Goal: Information Seeking & Learning: Learn about a topic

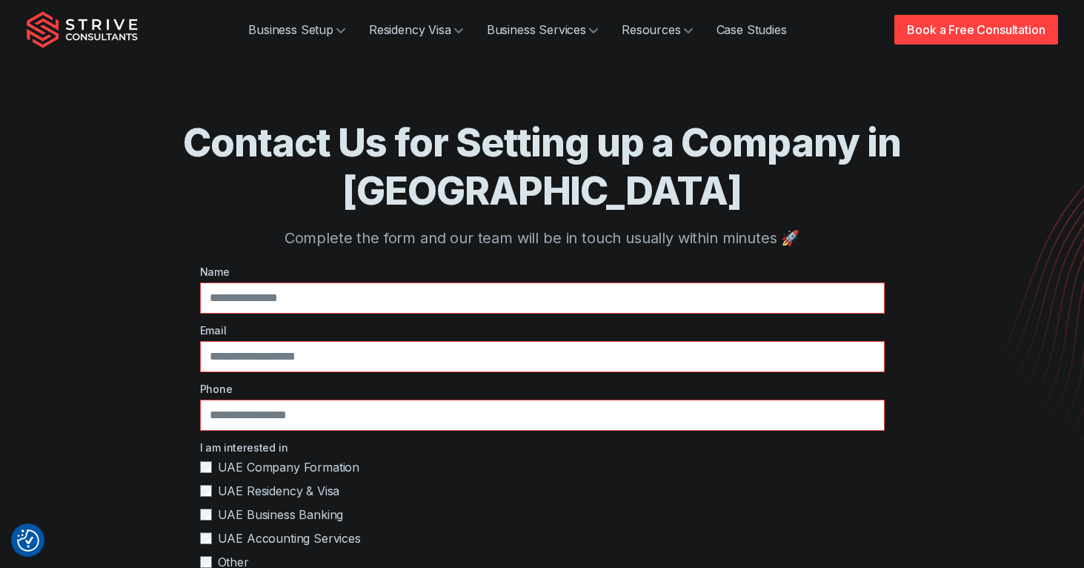
scroll to position [3, 0]
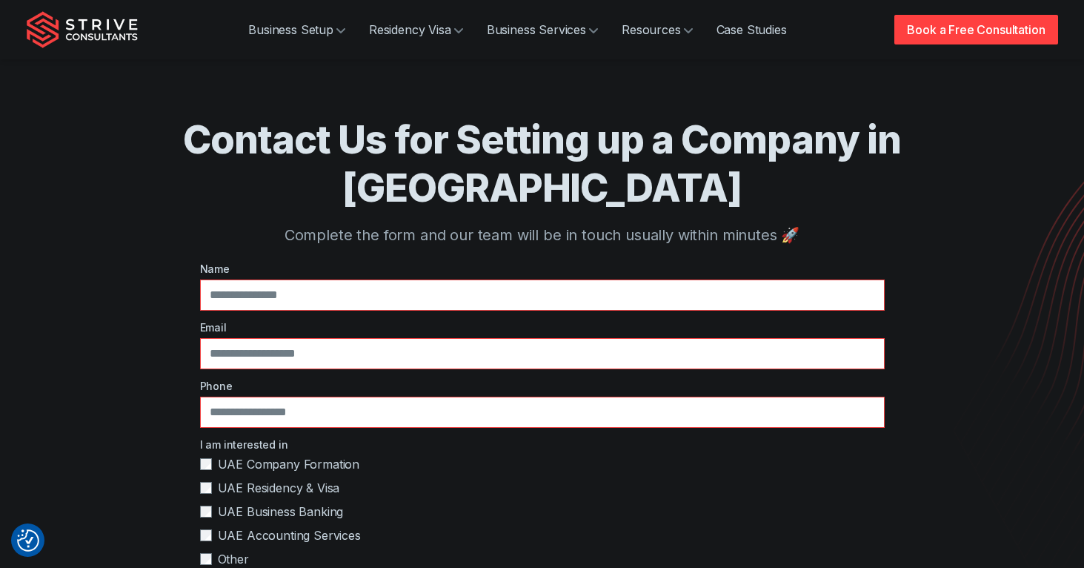
click at [82, 27] on img "Strive Consultants" at bounding box center [82, 29] width 111 height 37
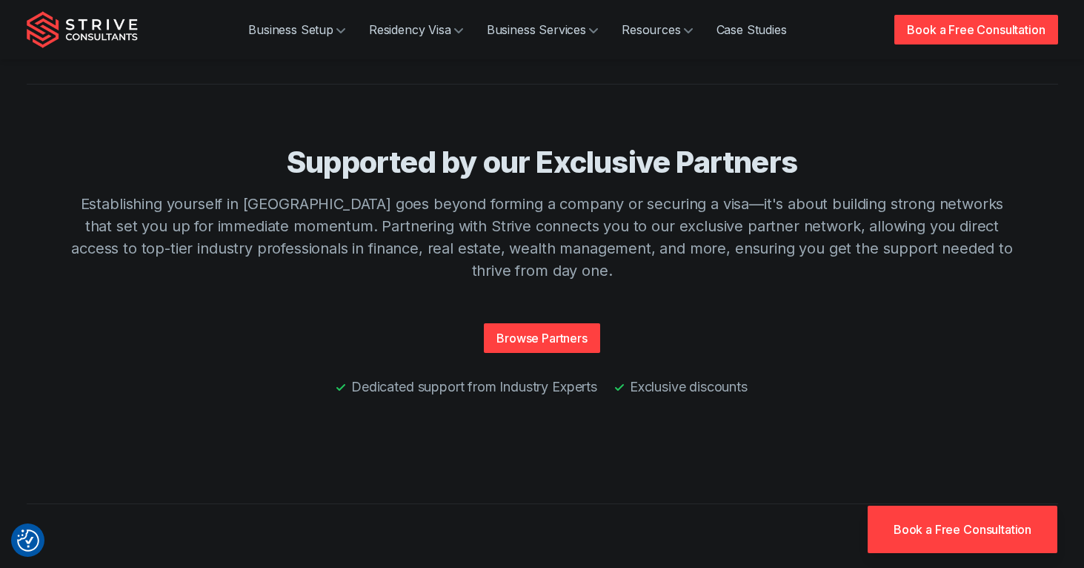
scroll to position [3292, 0]
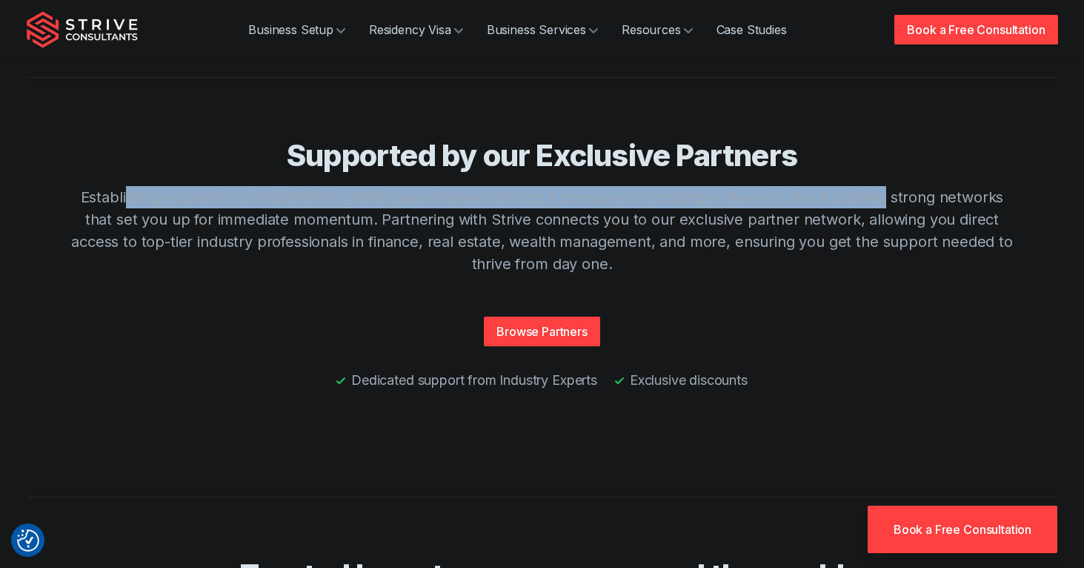
drag, startPoint x: 145, startPoint y: 313, endPoint x: 849, endPoint y: 316, distance: 704.8
click at [849, 275] on p "Establishing yourself in [GEOGRAPHIC_DATA] goes beyond forming a company or sec…" at bounding box center [542, 230] width 949 height 89
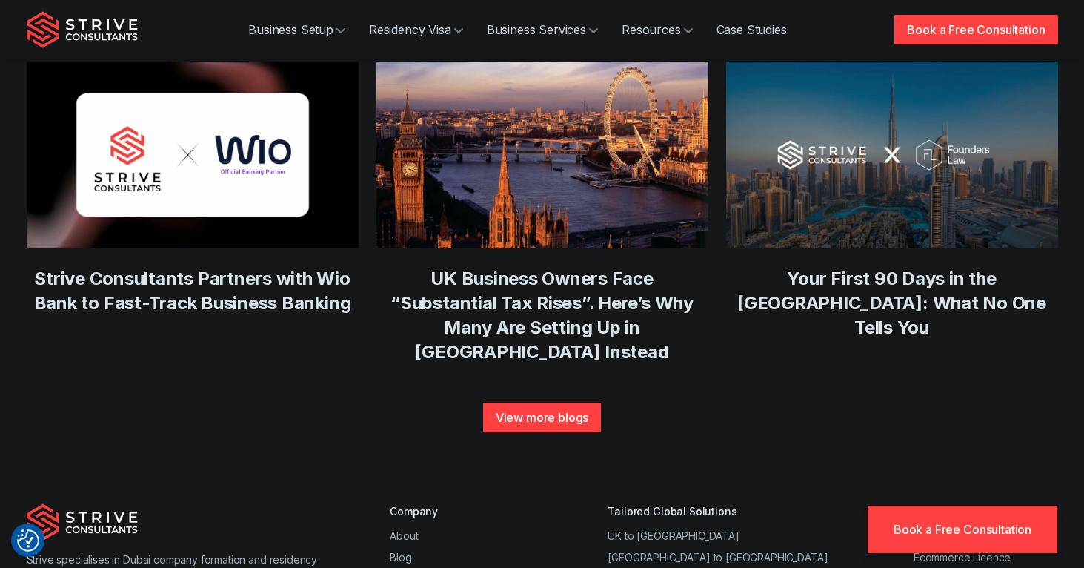
scroll to position [5330, 0]
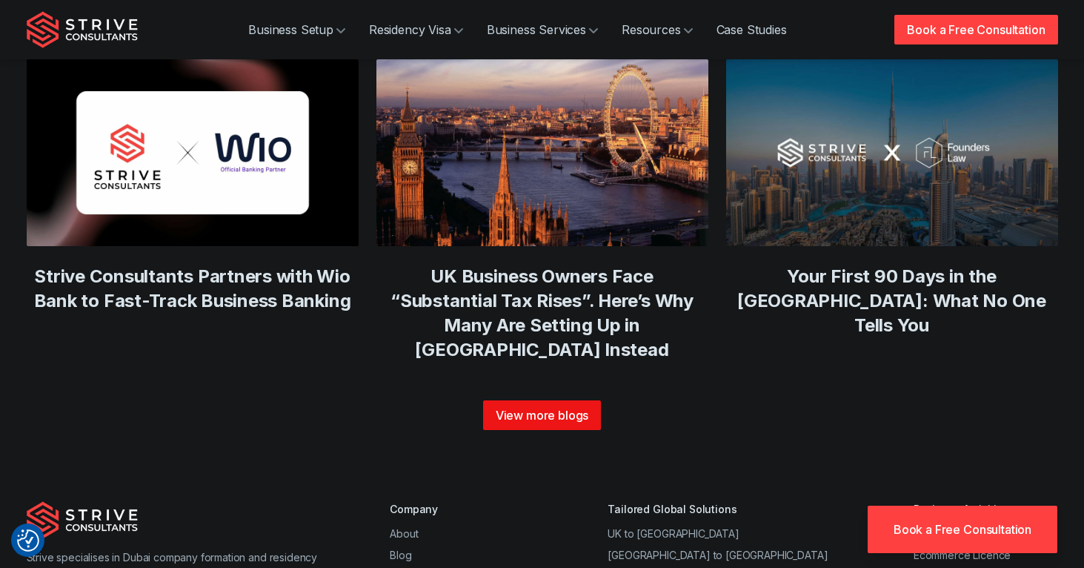
click at [506, 430] on link "View more blogs" at bounding box center [542, 415] width 119 height 30
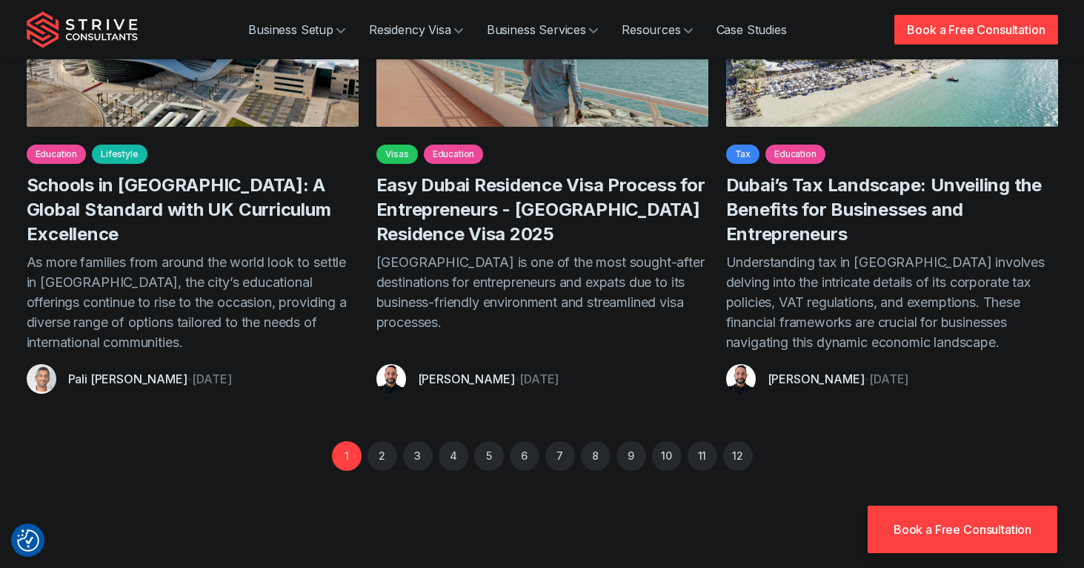
scroll to position [1432, 0]
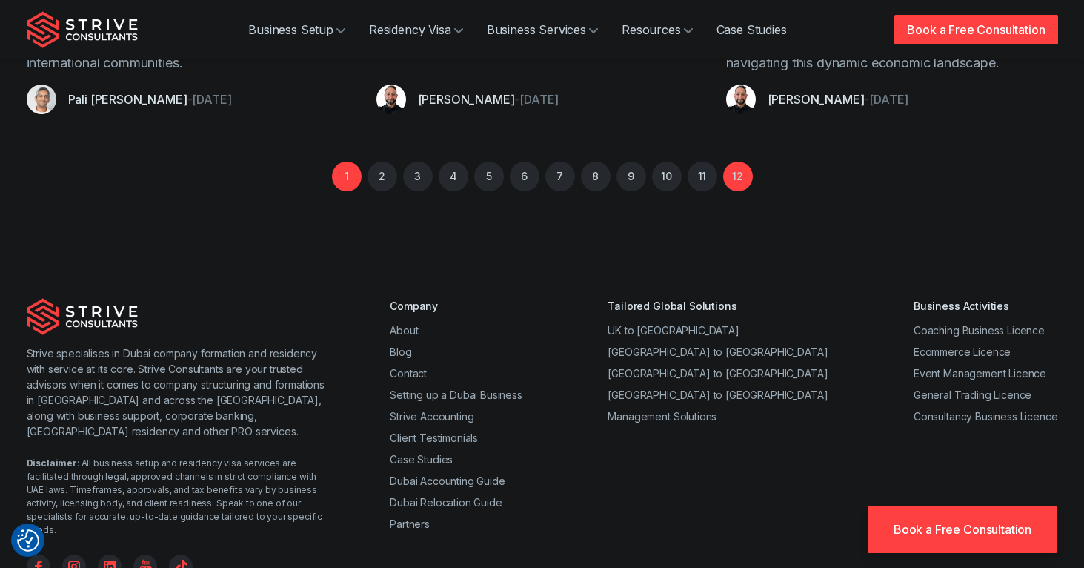
click at [730, 162] on link "12" at bounding box center [738, 177] width 30 height 30
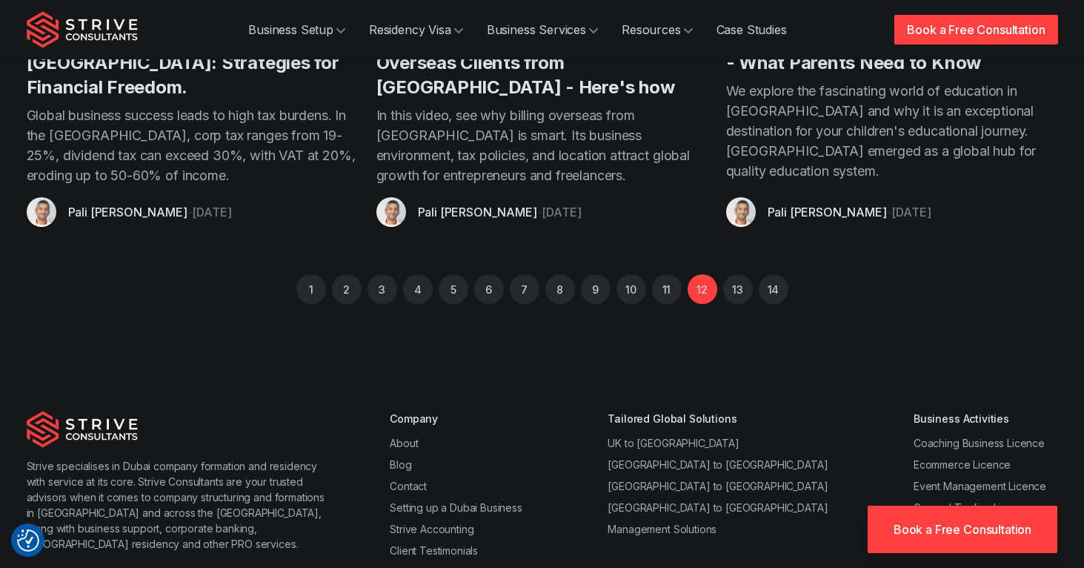
scroll to position [972, 0]
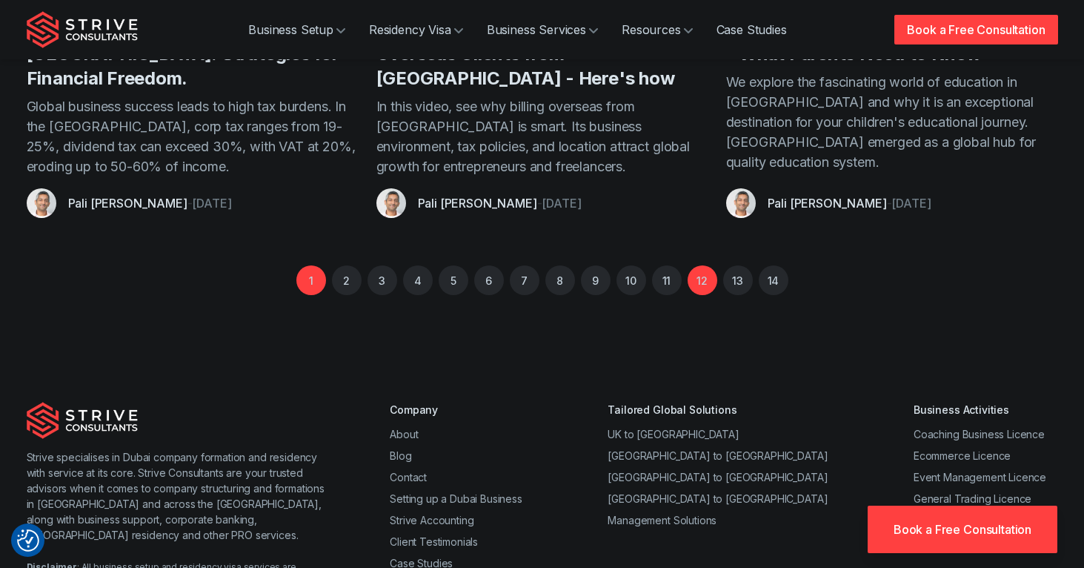
click at [305, 278] on link "1" at bounding box center [311, 280] width 30 height 30
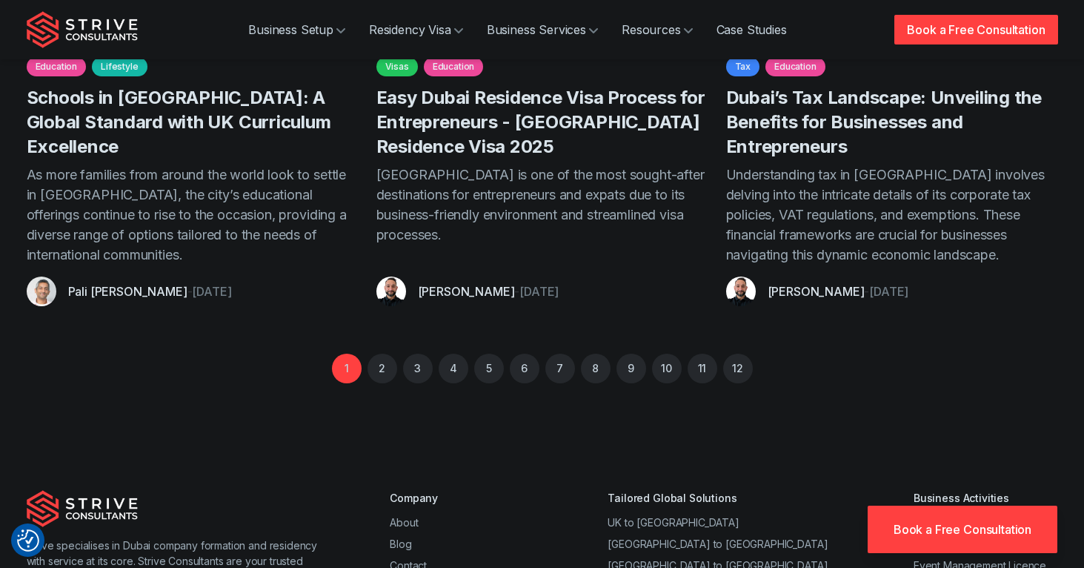
scroll to position [1243, 0]
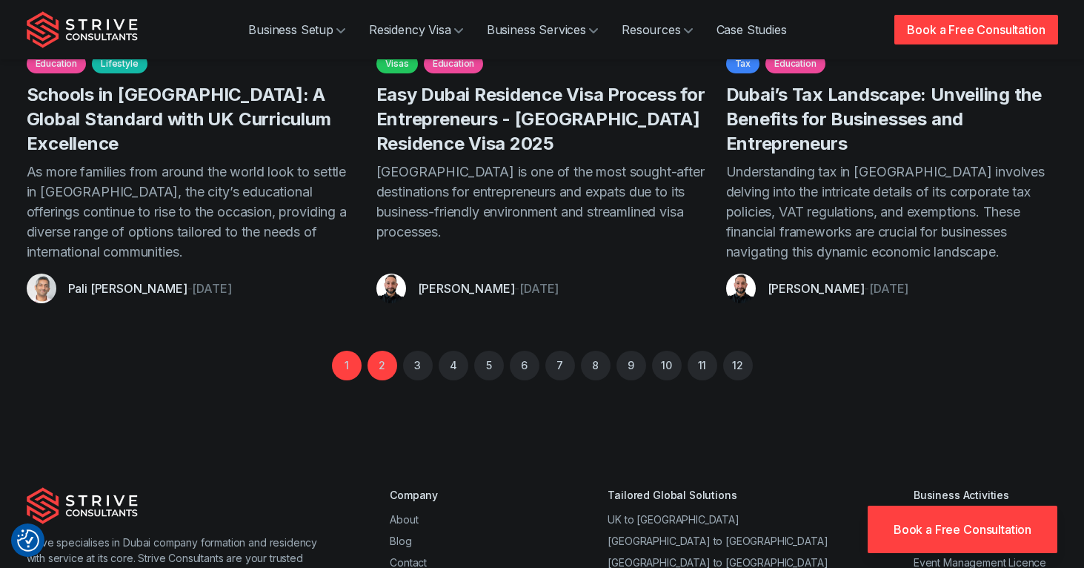
click at [374, 351] on link "2" at bounding box center [383, 366] width 30 height 30
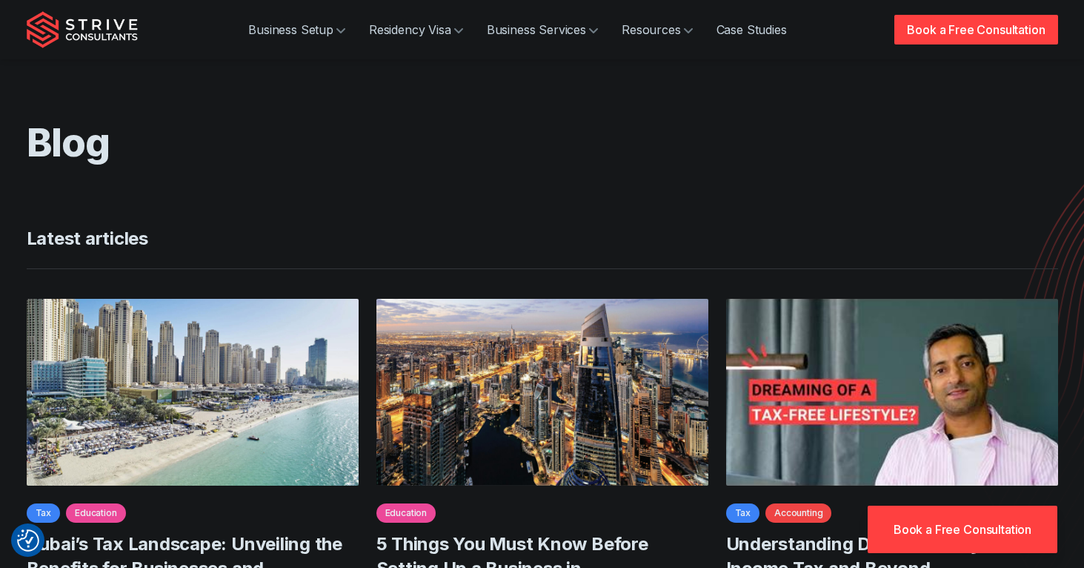
click at [113, 38] on img "Strive Consultants" at bounding box center [82, 29] width 111 height 37
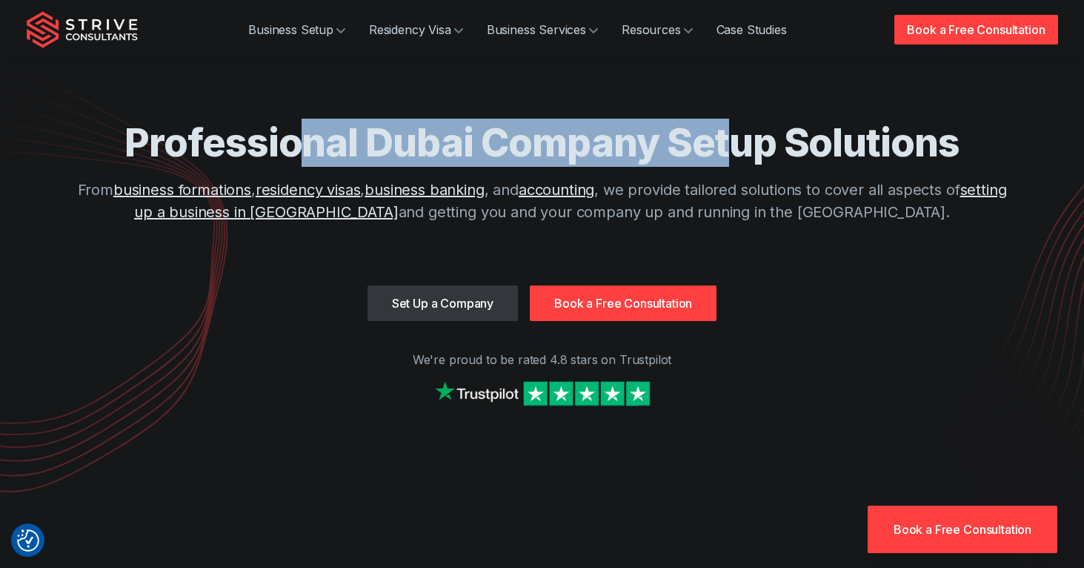
drag, startPoint x: 306, startPoint y: 166, endPoint x: 735, endPoint y: 140, distance: 429.9
click at [735, 140] on h1 "Professional Dubai Company Setup Solutions" at bounding box center [542, 143] width 949 height 48
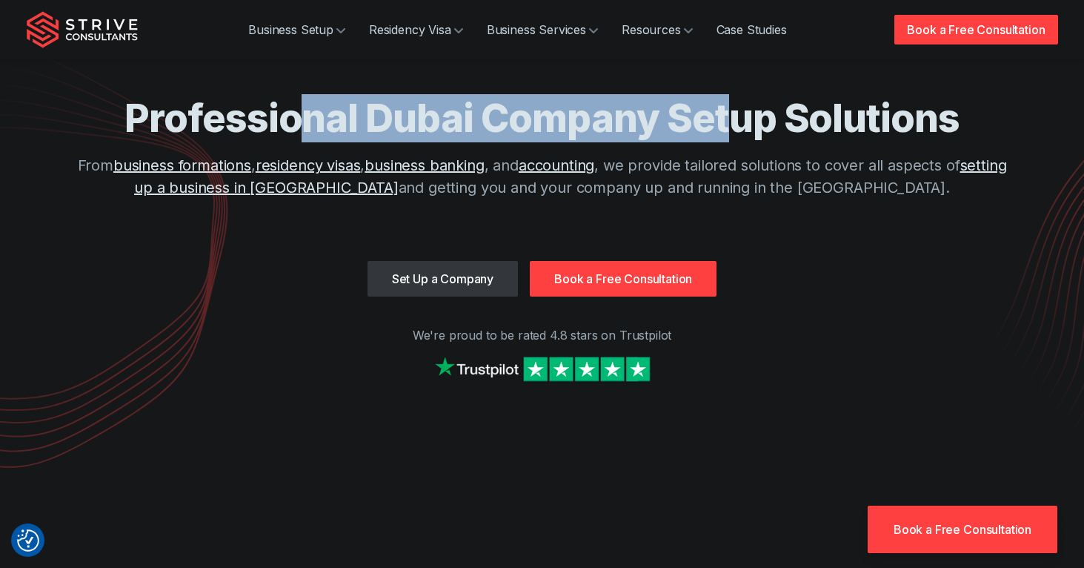
scroll to position [59, 0]
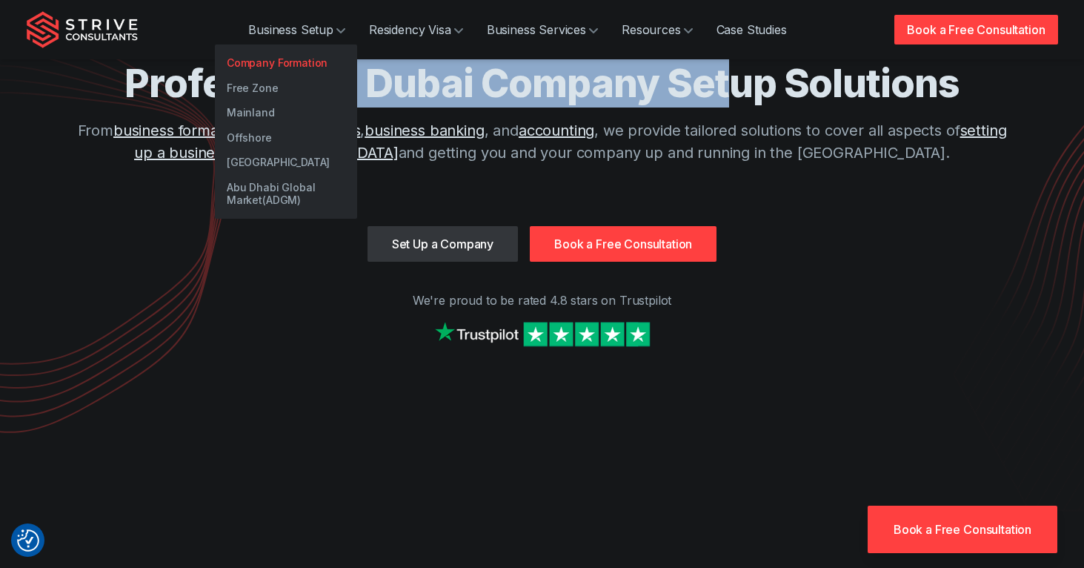
click at [309, 50] on link "Company Formation" at bounding box center [286, 62] width 142 height 25
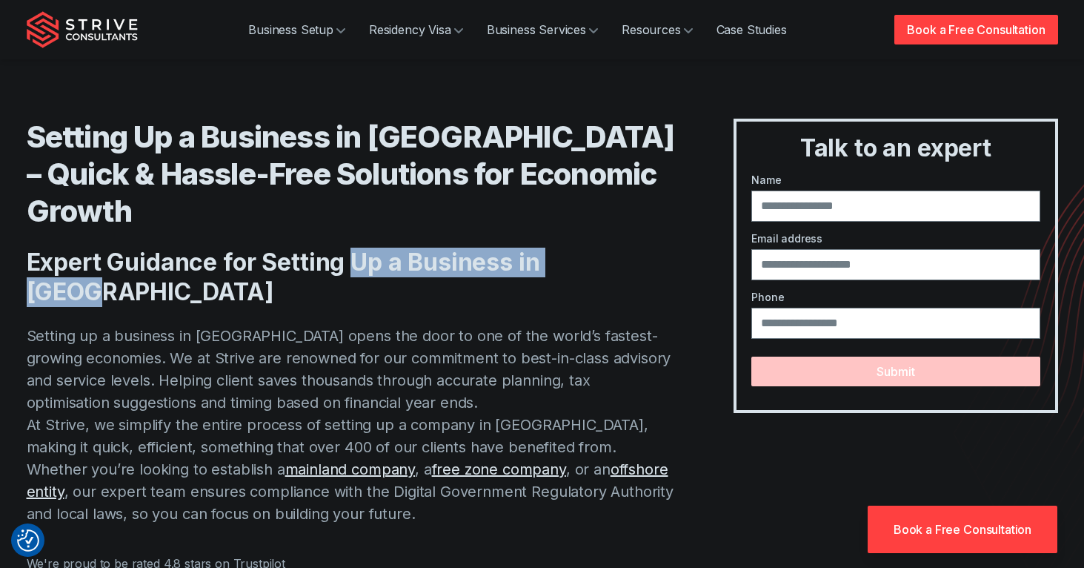
drag, startPoint x: 631, startPoint y: 223, endPoint x: 330, endPoint y: 223, distance: 300.9
click at [343, 248] on h2 "Expert Guidance for Setting Up a Business in Dubai" at bounding box center [351, 277] width 648 height 59
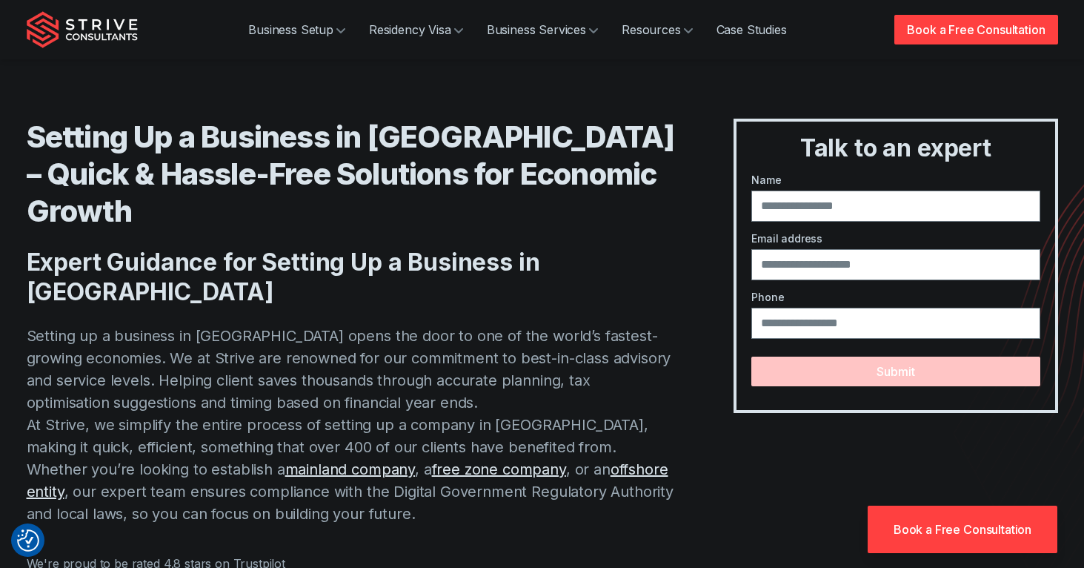
click at [329, 248] on h2 "Expert Guidance for Setting Up a Business in Dubai" at bounding box center [351, 277] width 648 height 59
